Goal: Information Seeking & Learning: Learn about a topic

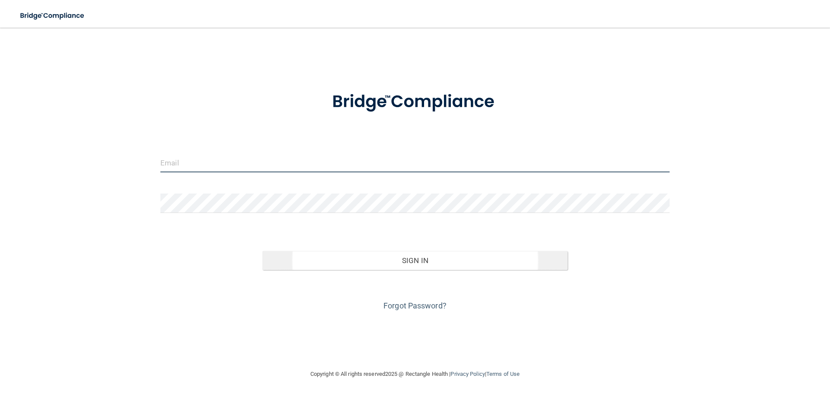
type input "[PERSON_NAME][EMAIL_ADDRESS][DOMAIN_NAME]"
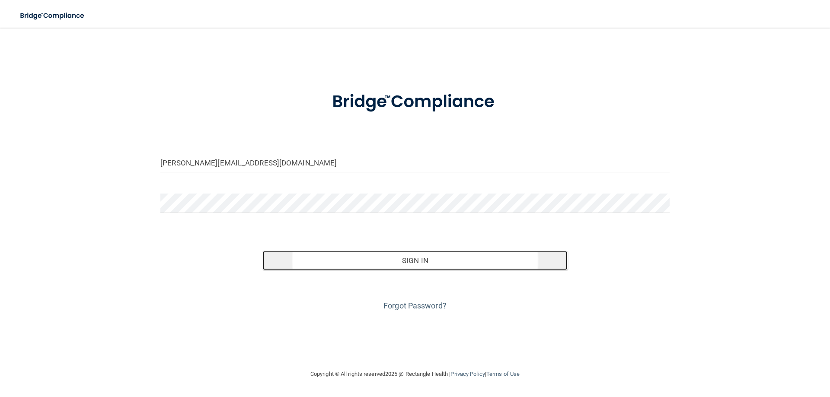
click at [315, 262] on button "Sign In" at bounding box center [416, 260] width 306 height 19
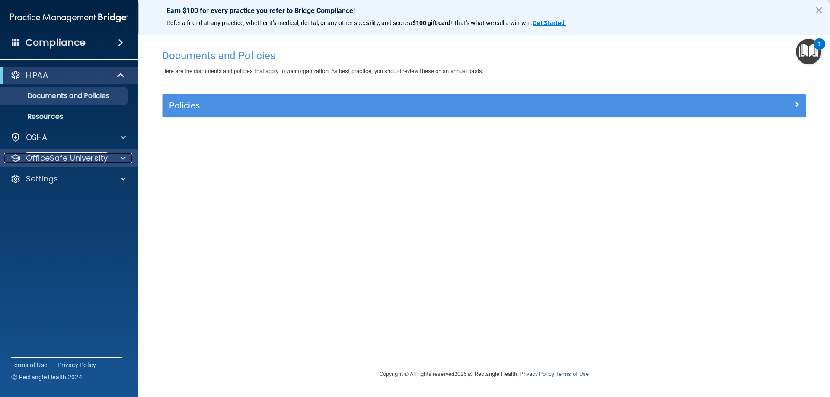
click at [83, 161] on p "OfficeSafe University" at bounding box center [67, 158] width 82 height 10
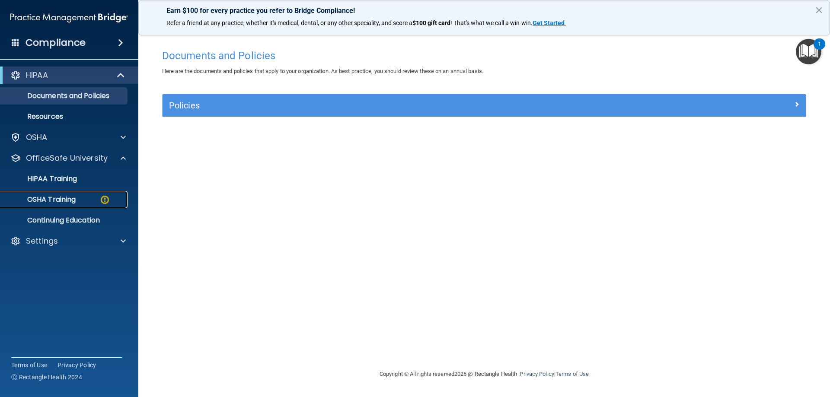
click at [82, 204] on link "OSHA Training" at bounding box center [59, 199] width 136 height 17
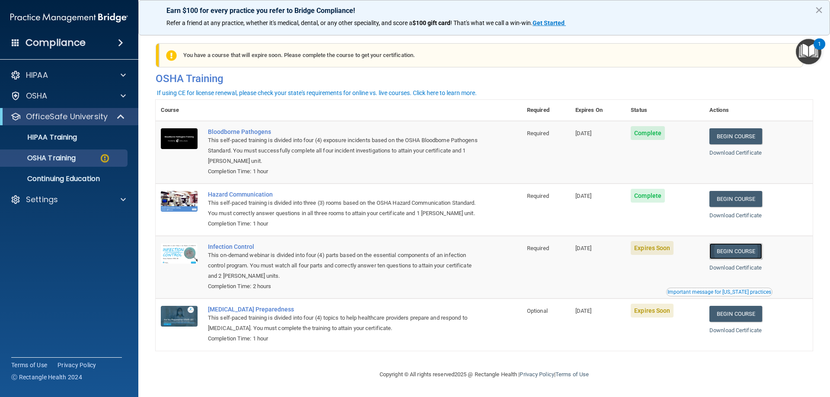
click at [740, 260] on link "Begin Course" at bounding box center [736, 252] width 53 height 16
click at [84, 180] on p "Continuing Education" at bounding box center [65, 179] width 118 height 9
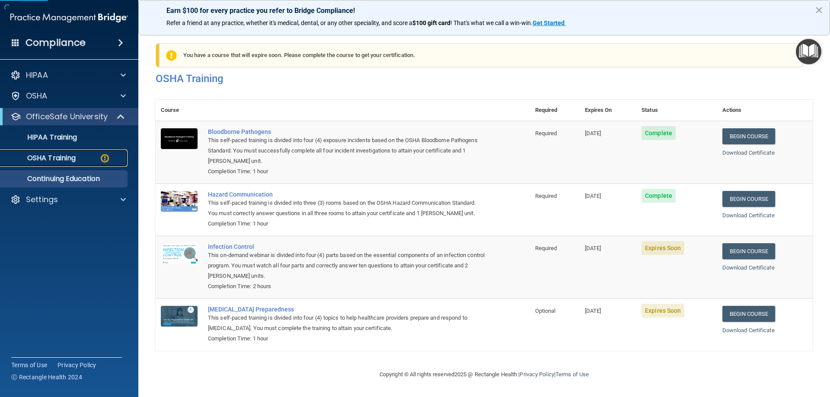
click at [81, 161] on div "OSHA Training" at bounding box center [65, 158] width 118 height 9
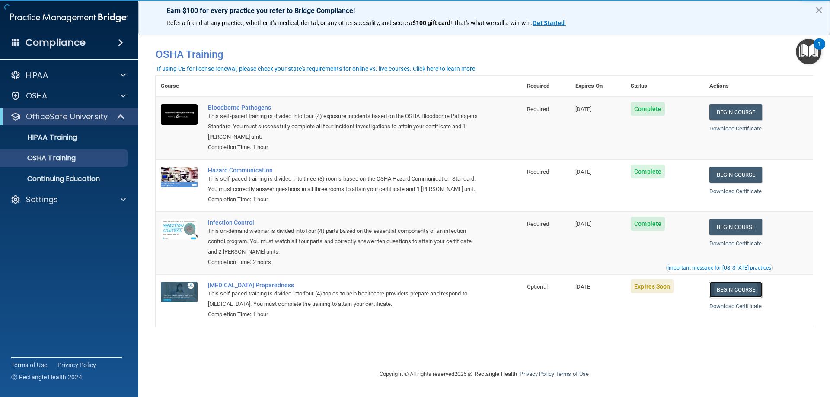
click at [739, 298] on link "Begin Course" at bounding box center [736, 290] width 53 height 16
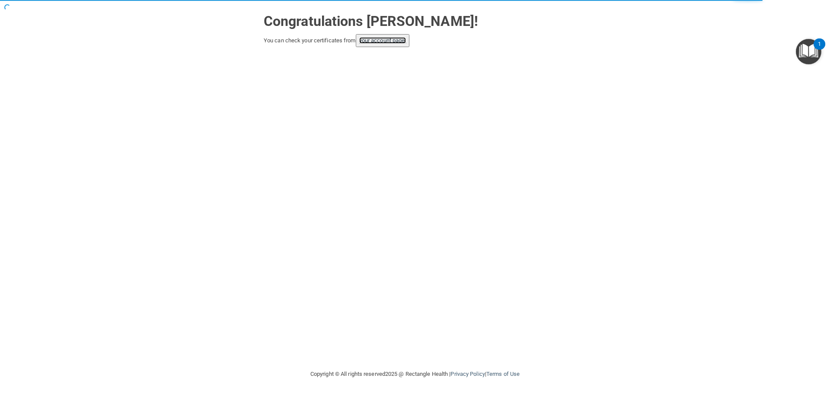
click at [406, 40] on link "your account page!" at bounding box center [382, 40] width 47 height 6
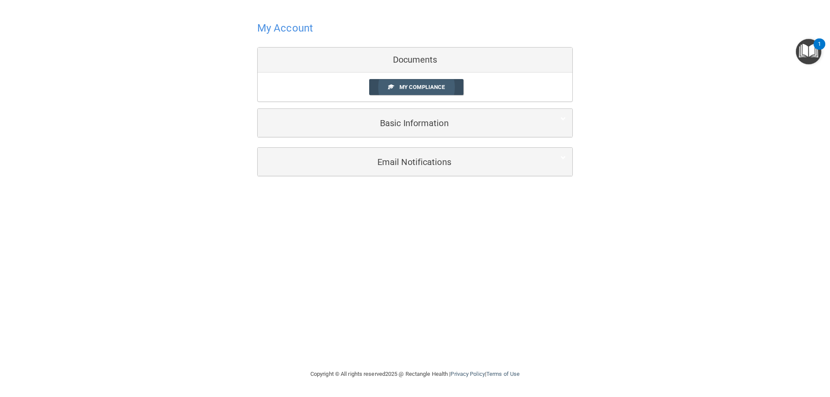
click at [422, 95] on link "My Compliance" at bounding box center [416, 87] width 95 height 16
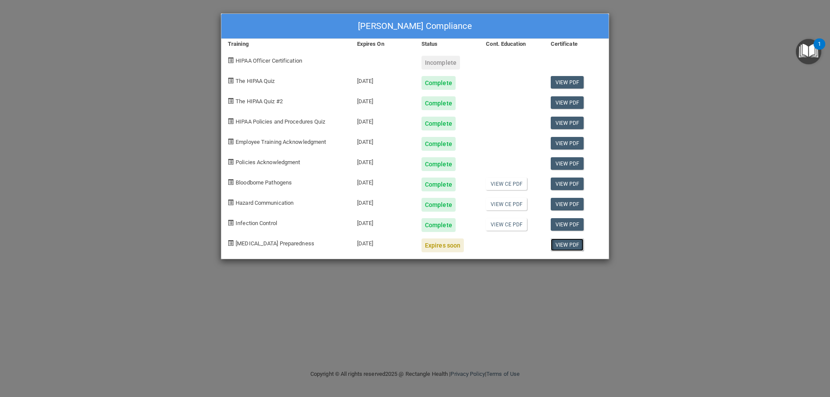
click at [561, 249] on link "View PDF" at bounding box center [567, 245] width 33 height 13
